Goal: Task Accomplishment & Management: Use online tool/utility

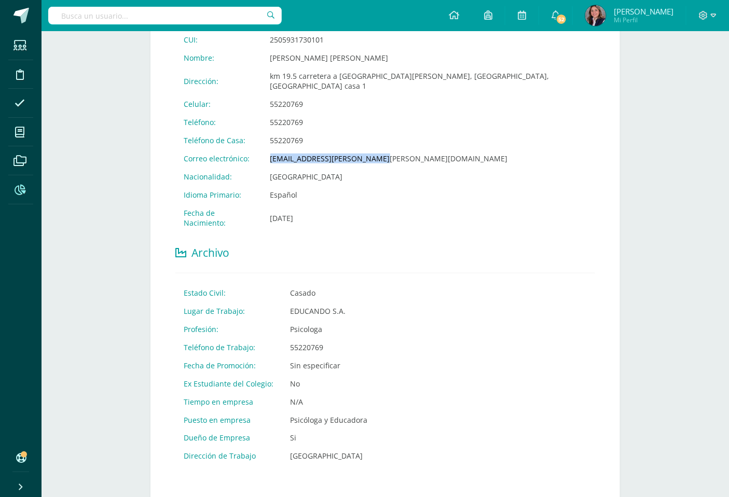
click at [17, 195] on span at bounding box center [19, 189] width 23 height 23
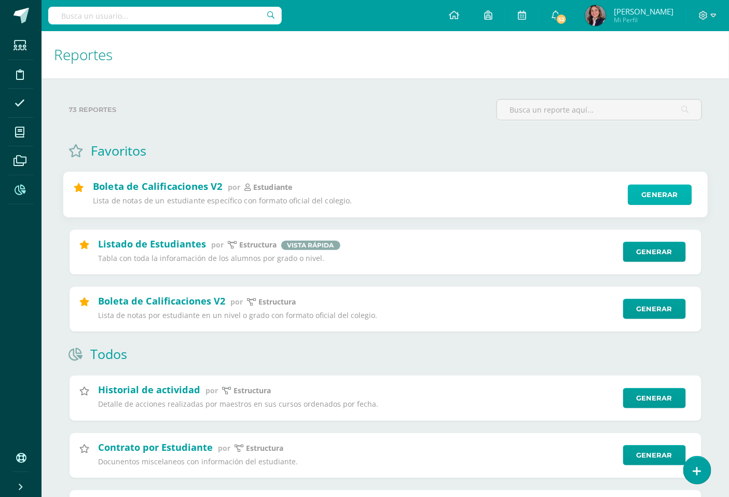
click at [660, 199] on link "Generar" at bounding box center [660, 195] width 64 height 21
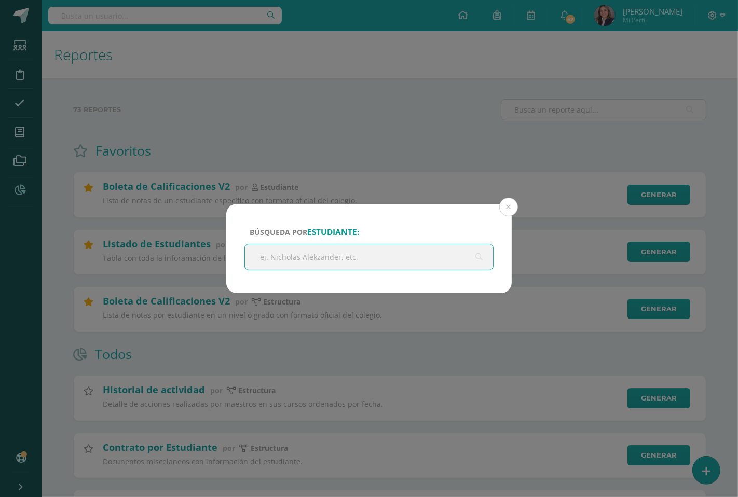
click at [324, 260] on input "text" at bounding box center [369, 256] width 248 height 25
type input "[PERSON_NAME]"
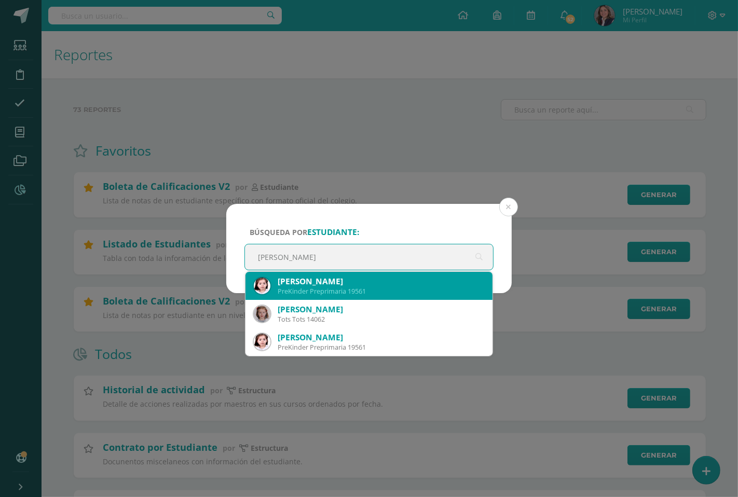
click at [351, 284] on div "[PERSON_NAME]" at bounding box center [381, 281] width 207 height 11
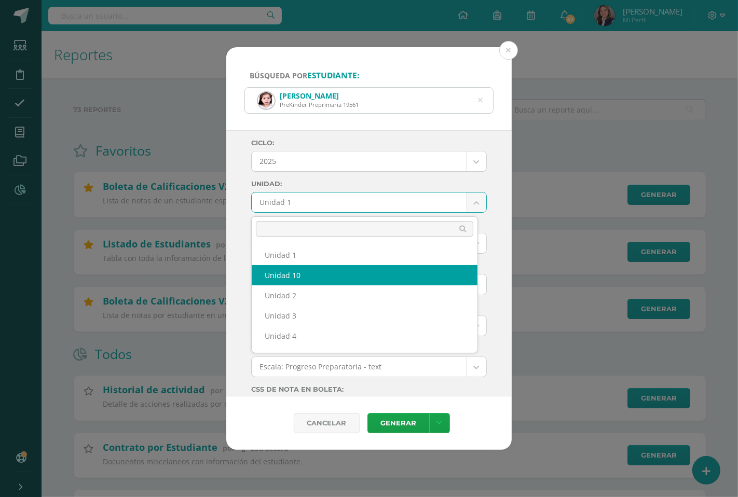
select select "Unidad 10"
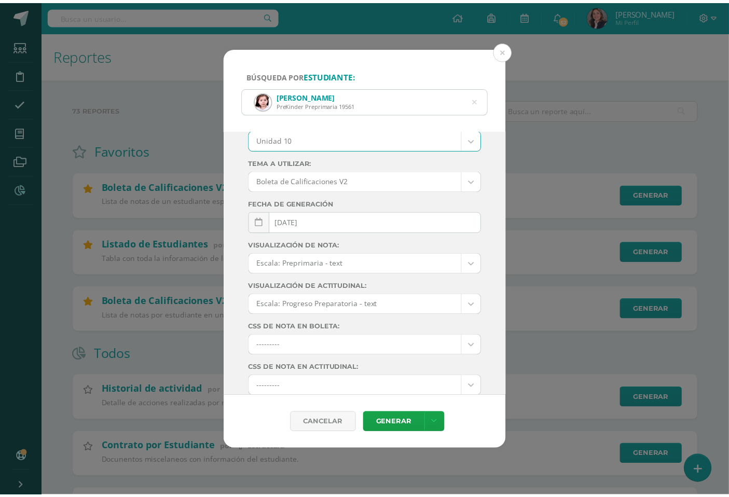
scroll to position [102, 0]
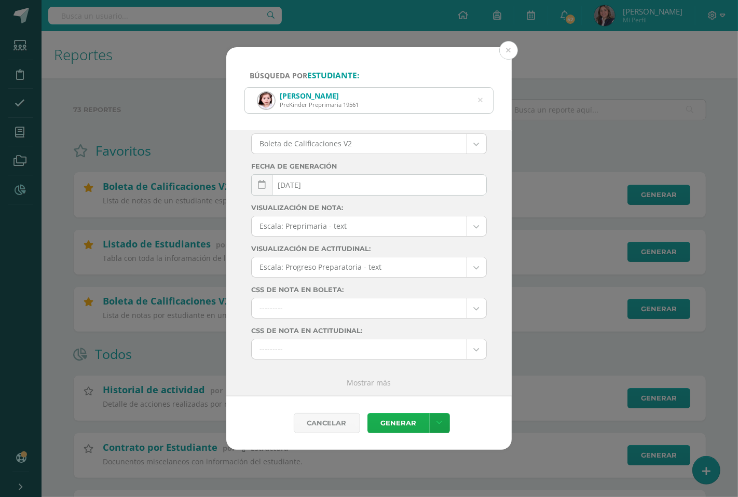
click at [402, 420] on link "Generar" at bounding box center [398, 423] width 62 height 20
click at [563, 441] on div "Búsqueda por estudiante: [PERSON_NAME] Preprimaria 19561 [PERSON_NAME] Ciclo: 2…" at bounding box center [369, 248] width 730 height 403
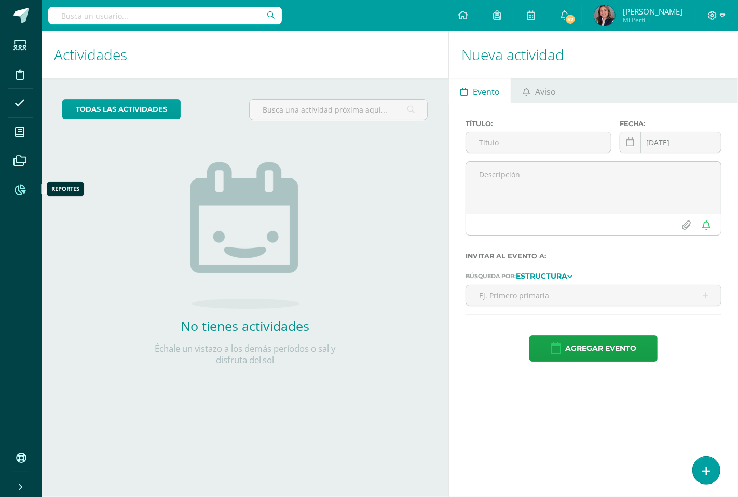
click at [15, 185] on icon at bounding box center [20, 190] width 11 height 10
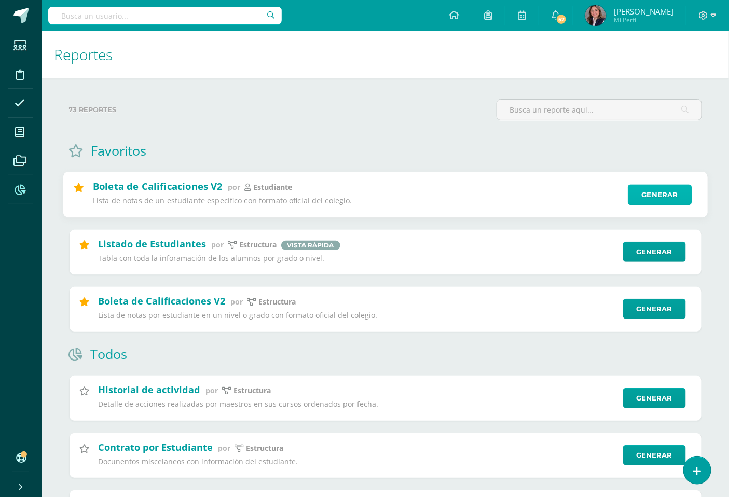
click at [655, 191] on link "Generar" at bounding box center [660, 195] width 64 height 21
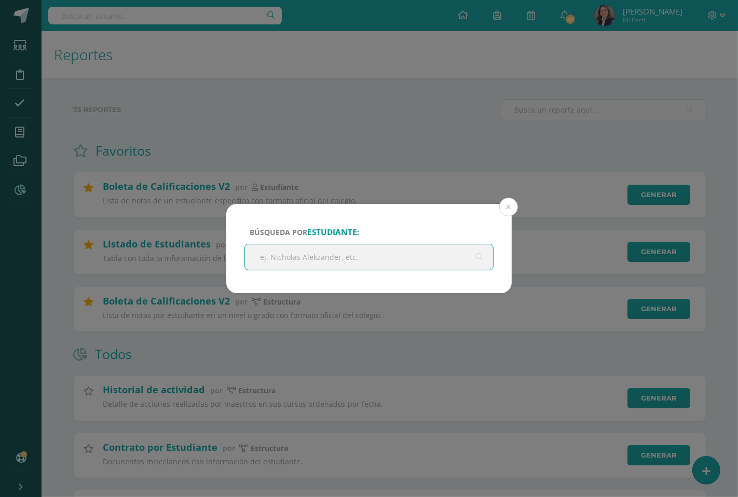
click at [438, 265] on input "text" at bounding box center [369, 256] width 248 height 25
type input "[PERSON_NAME]"
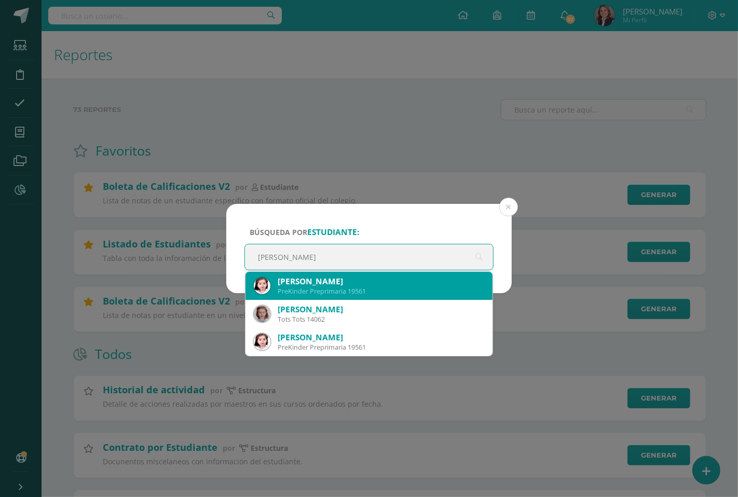
click at [370, 283] on div "[PERSON_NAME]" at bounding box center [381, 281] width 207 height 11
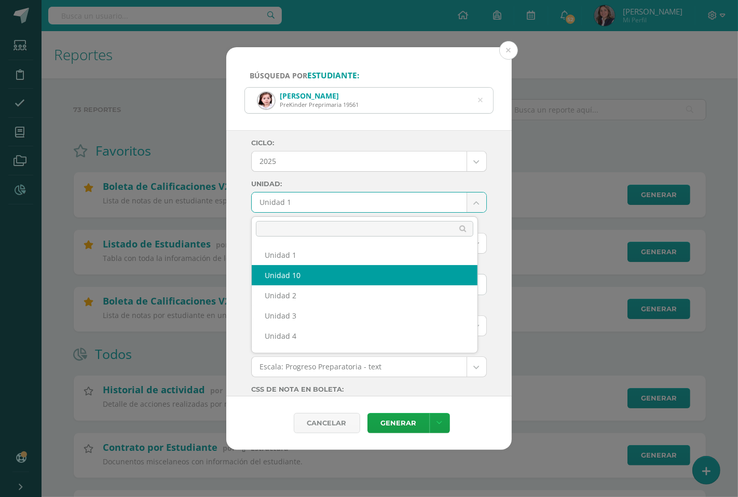
select select "Unidad 10"
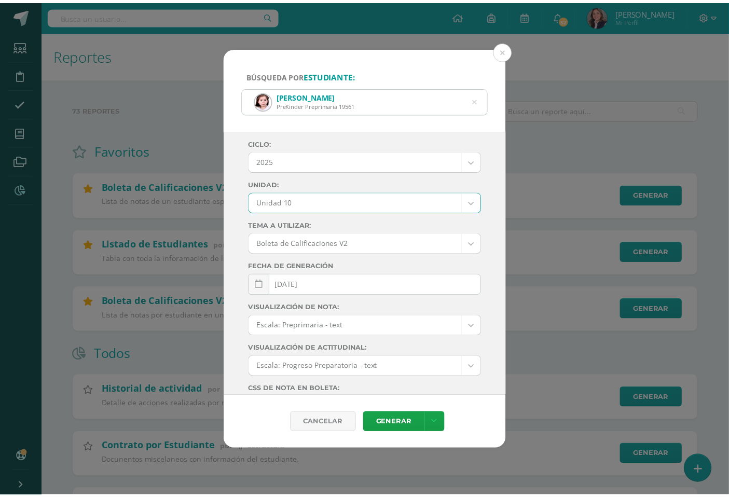
scroll to position [102, 0]
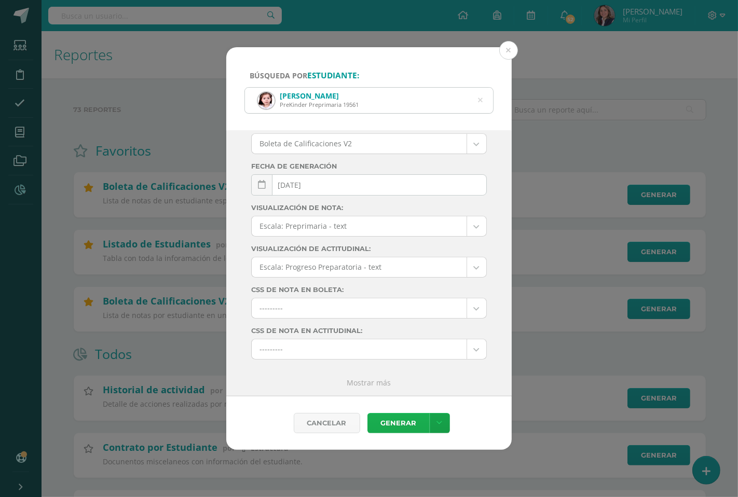
click at [401, 419] on link "Generar" at bounding box center [398, 423] width 62 height 20
click at [510, 52] on button at bounding box center [508, 50] width 19 height 19
